Goal: Information Seeking & Learning: Learn about a topic

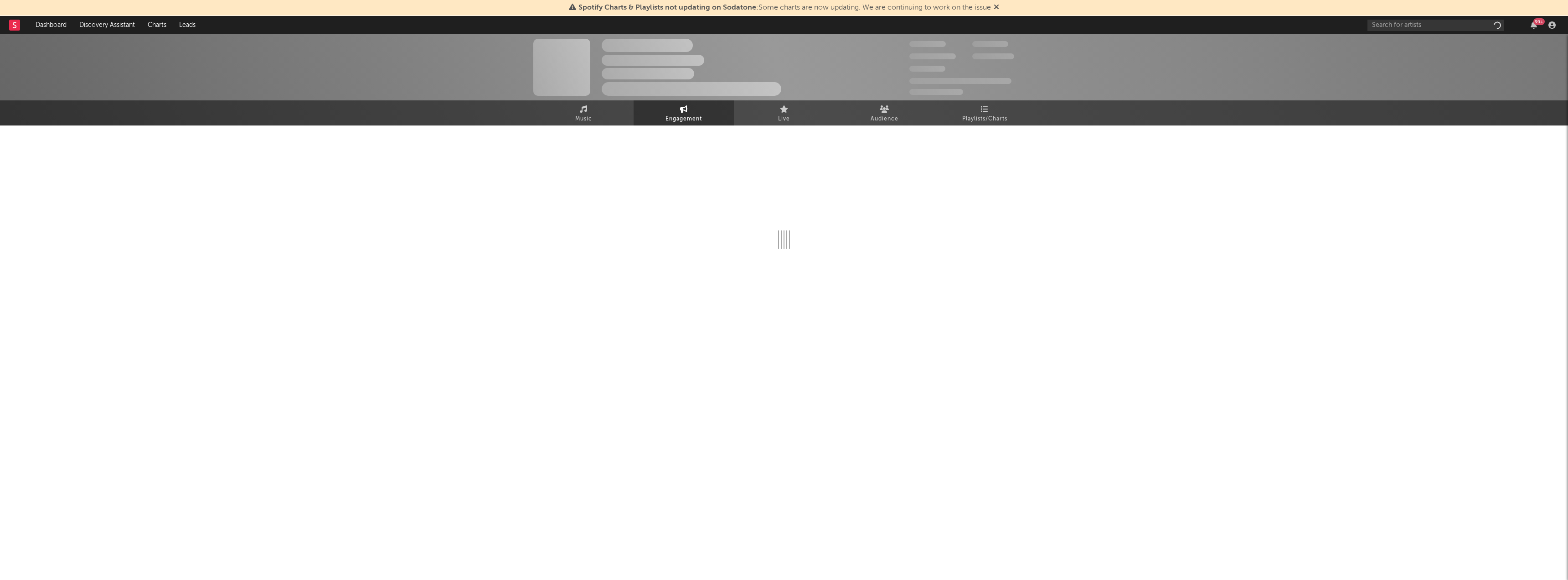
select select "1w"
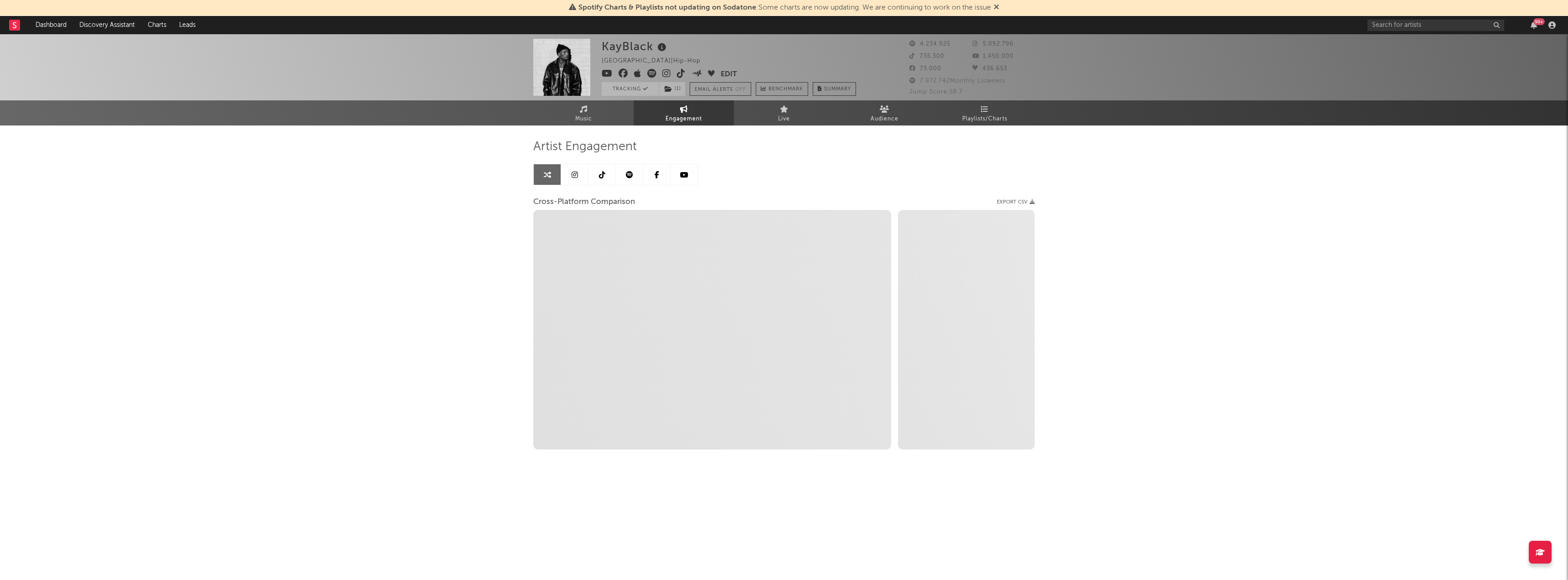
click at [1431, 18] on div "99 +" at bounding box center [1463, 25] width 192 height 18
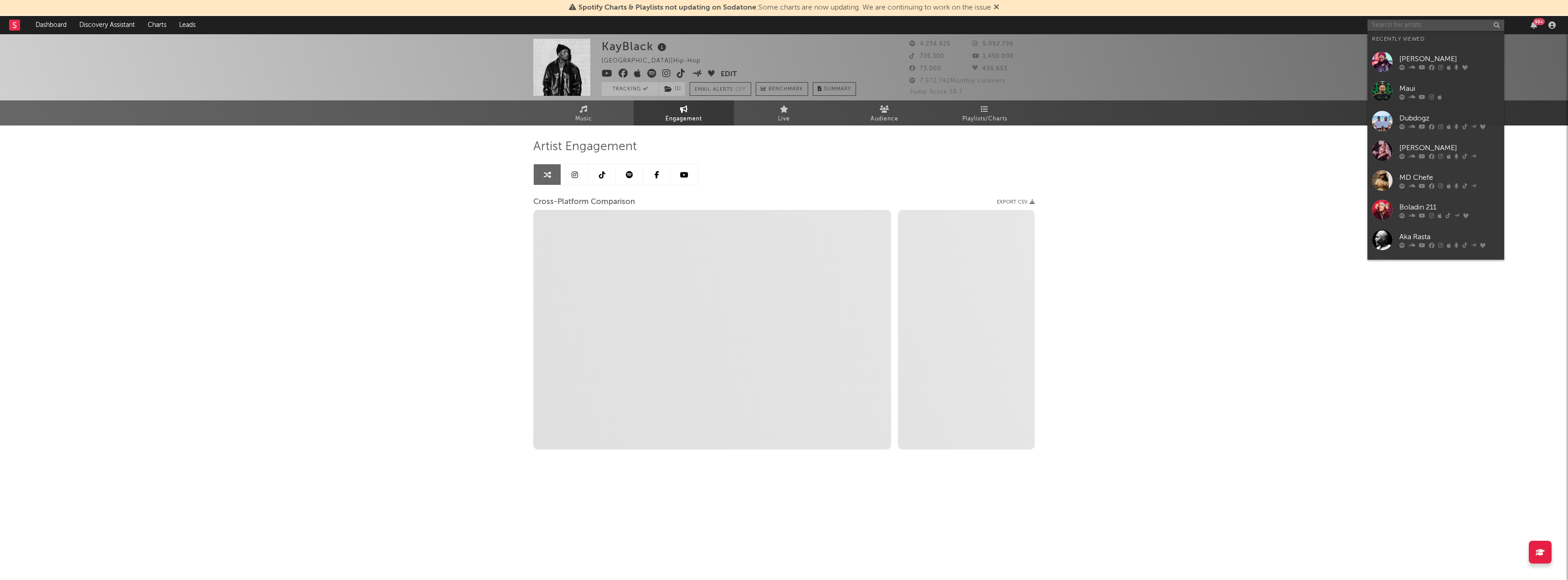
click at [1424, 27] on input "text" at bounding box center [1436, 25] width 137 height 12
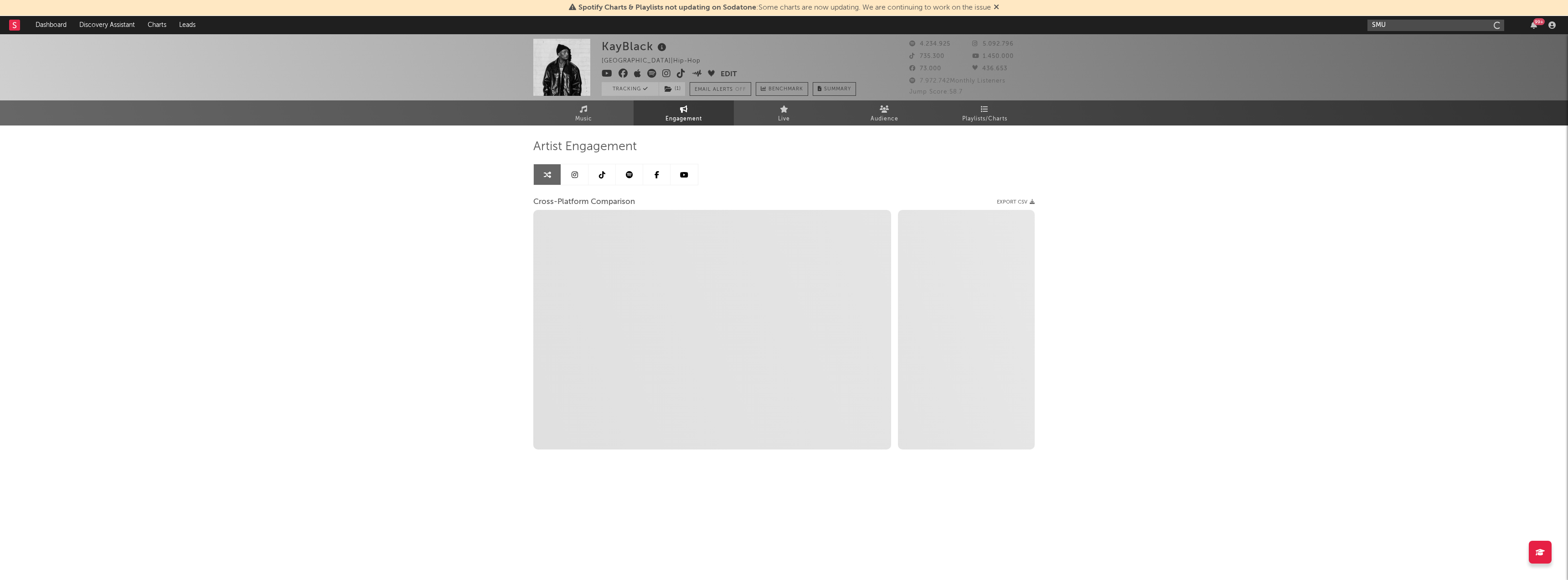
type input "SMU"
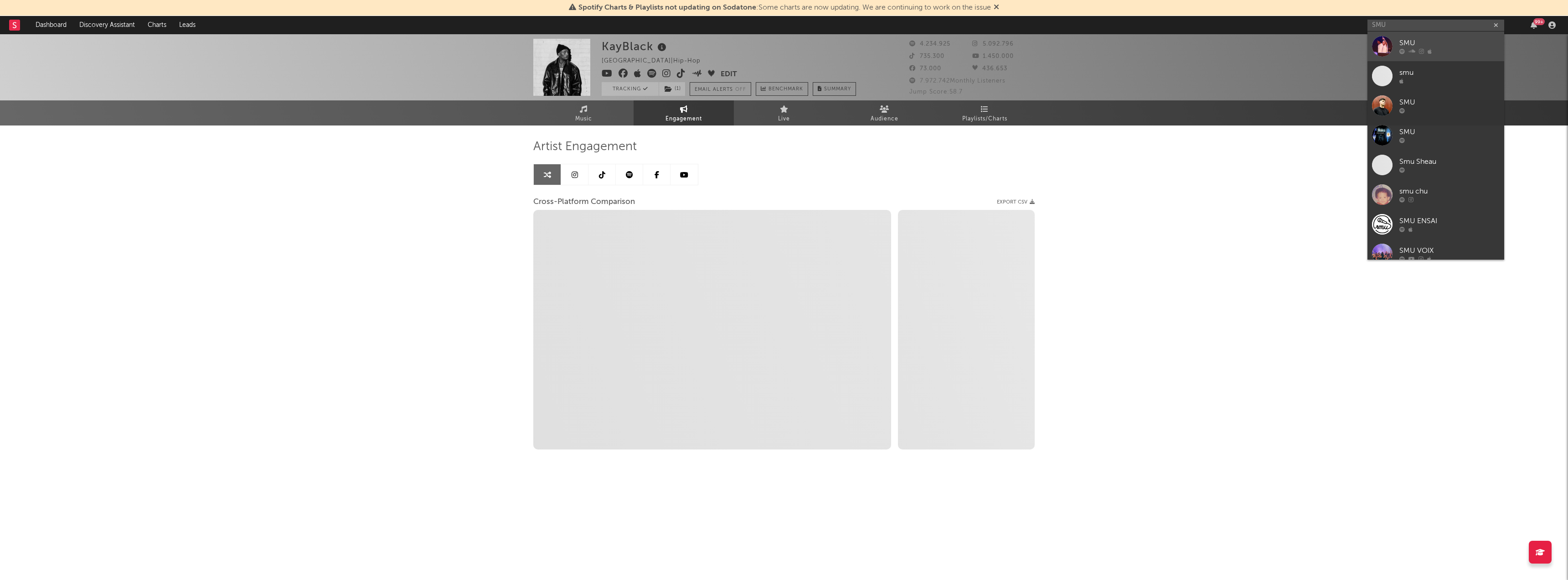
click at [1437, 39] on div "SMU" at bounding box center [1450, 43] width 100 height 11
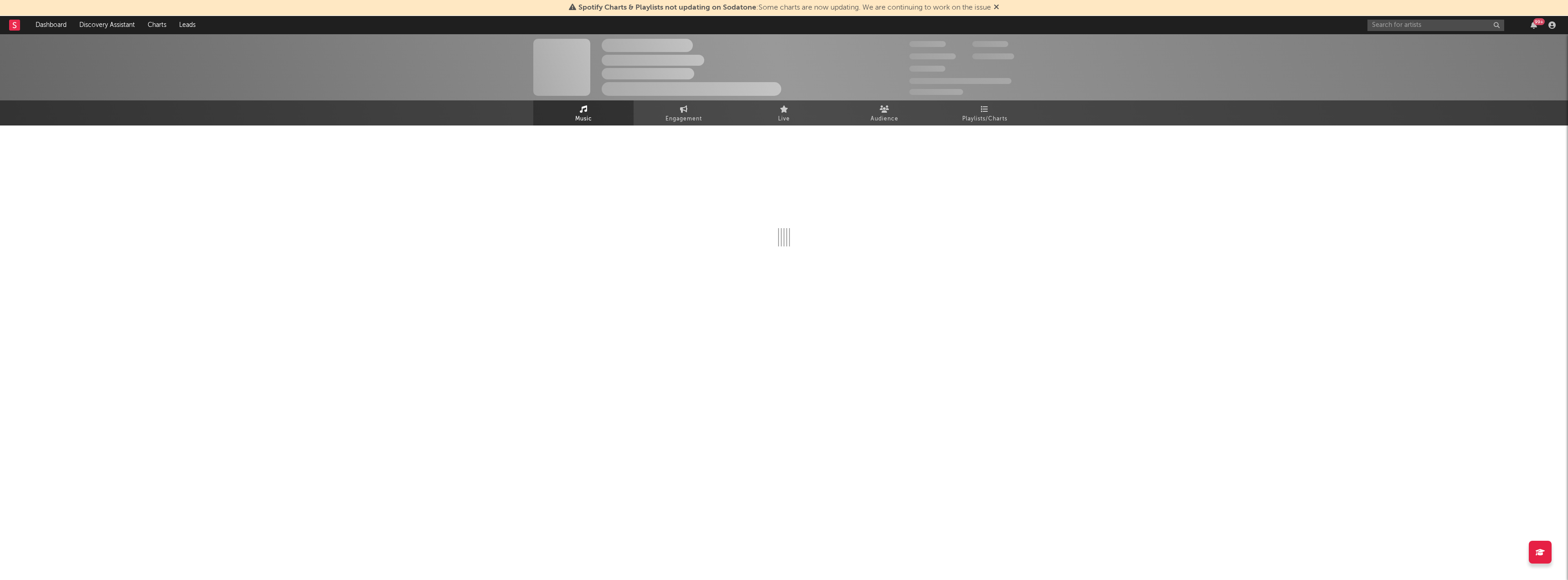
select select "6m"
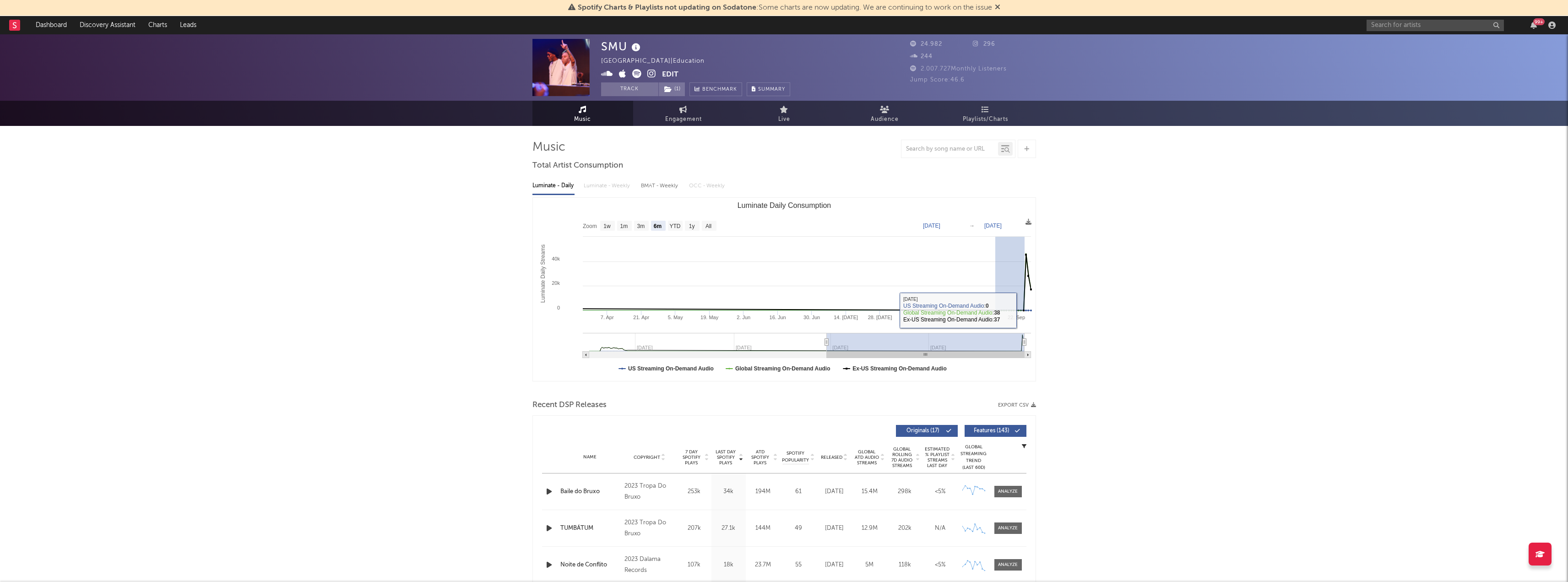
drag, startPoint x: 1024, startPoint y: 310, endPoint x: 1030, endPoint y: 309, distance: 6.1
click at [1008, 307] on g "Luminate Daily Consumption" at bounding box center [581, 302] width 900 height 98
type input "[DATE]"
click at [1083, 325] on div "SMU Brazil | Education Edit Track ( 1 ) Benchmark Summary 24.982 296 244 2.007.…" at bounding box center [784, 581] width 1568 height 1093
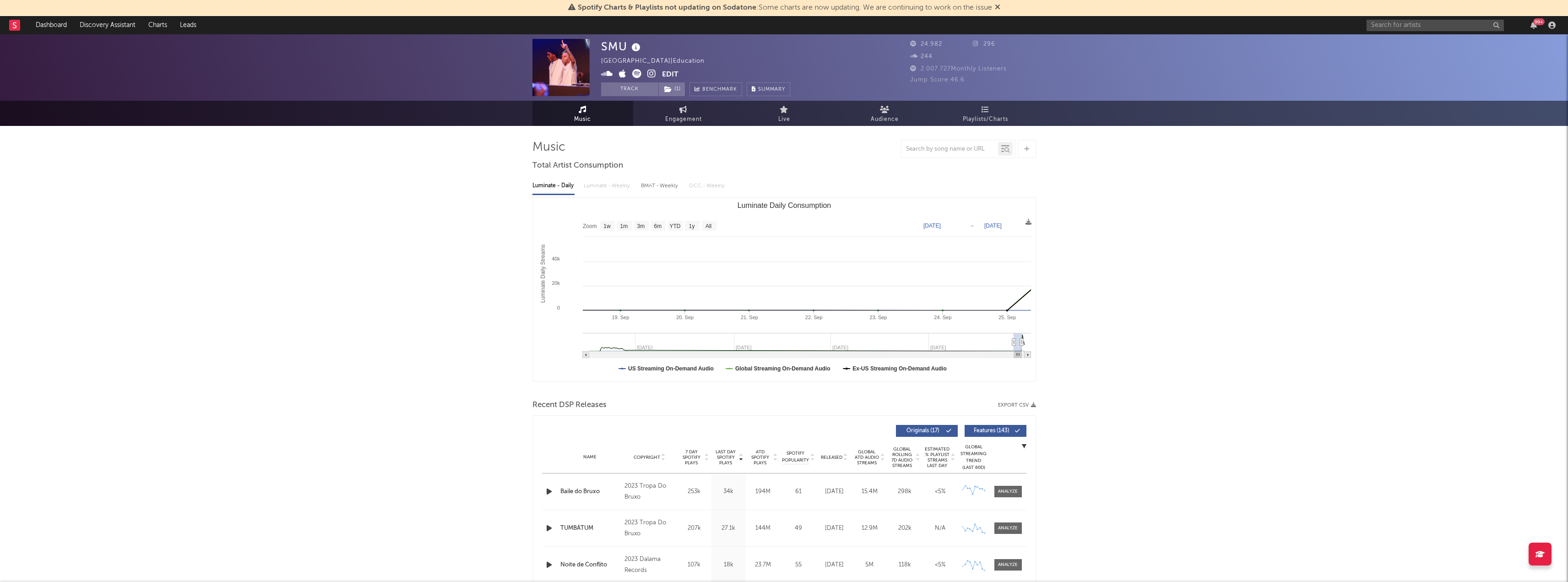
click at [983, 320] on rect "Luminate Daily Consumption" at bounding box center [784, 289] width 503 height 183
click at [662, 188] on div "BMAT - Weekly" at bounding box center [660, 186] width 39 height 15
select select "6m"
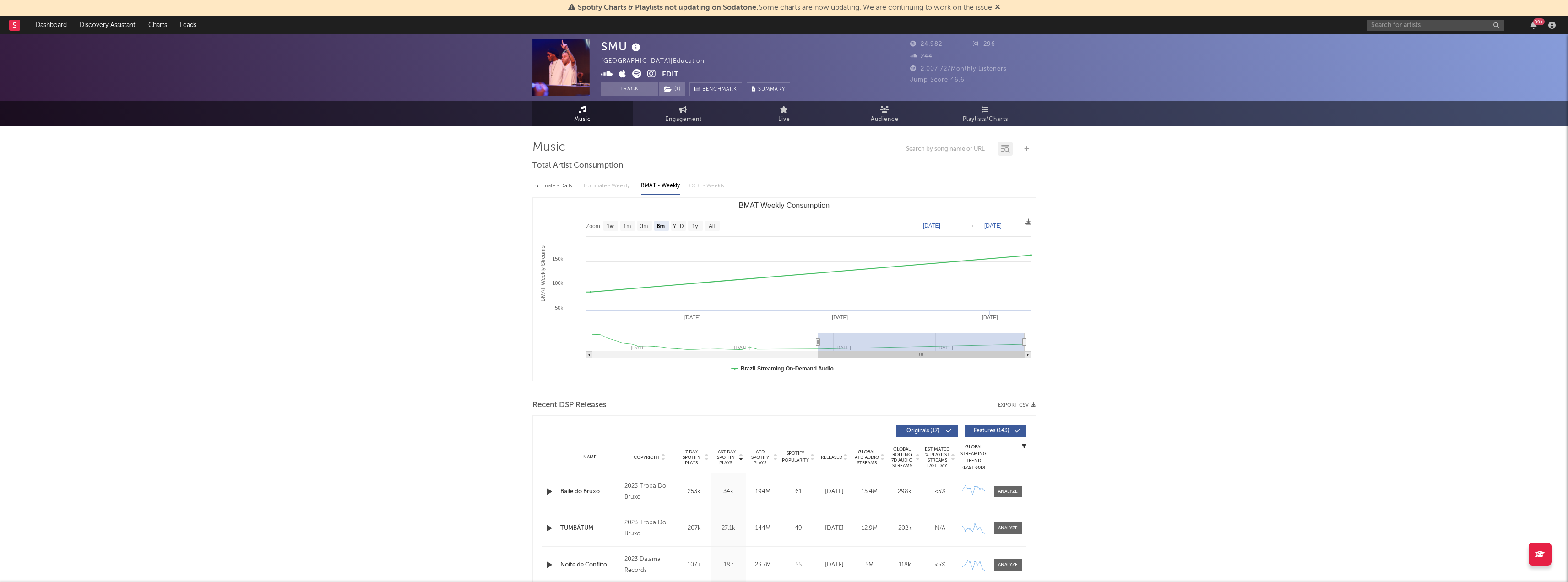
click at [552, 183] on div "Luminate - Daily" at bounding box center [554, 186] width 42 height 15
select select "6m"
